Goal: Go to known website: Go to known website

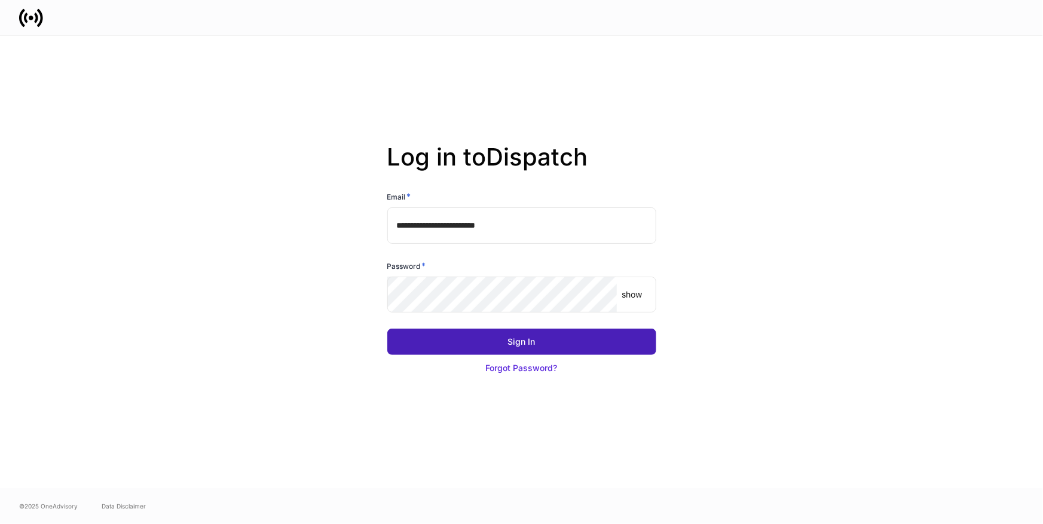
click at [478, 341] on button "Sign In" at bounding box center [521, 342] width 269 height 26
